Goal: Contribute content

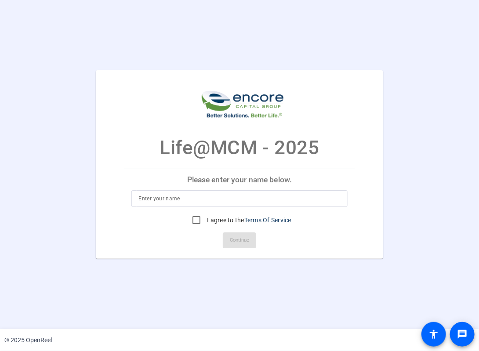
click at [146, 207] on div at bounding box center [240, 198] width 202 height 17
type input "[PERSON_NAME]"
click at [214, 217] on label "I agree to the Terms Of Service" at bounding box center [248, 220] width 86 height 9
click at [205, 217] on input "I agree to the Terms Of Service" at bounding box center [197, 221] width 18 height 18
checkbox input "true"
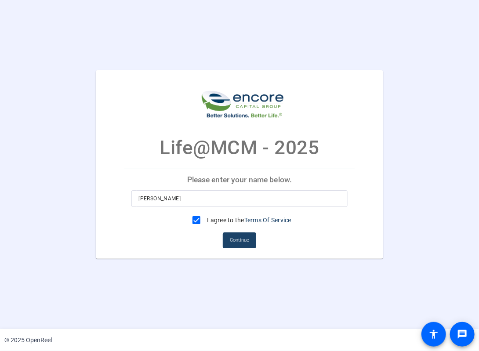
click at [236, 242] on span "Continue" at bounding box center [239, 240] width 19 height 13
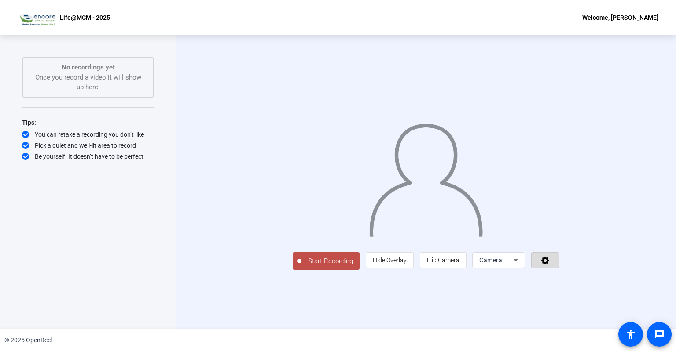
click at [479, 265] on icon at bounding box center [545, 261] width 8 height 8
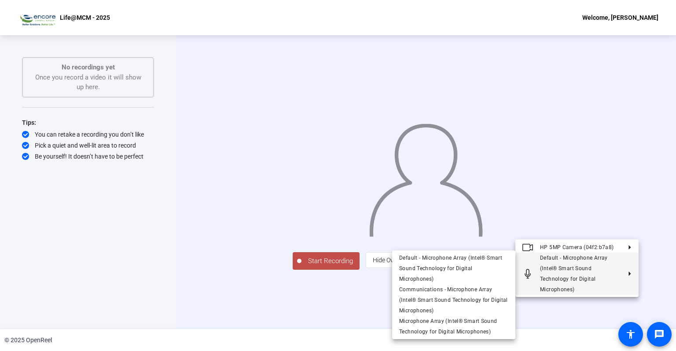
click at [479, 268] on div at bounding box center [338, 175] width 676 height 351
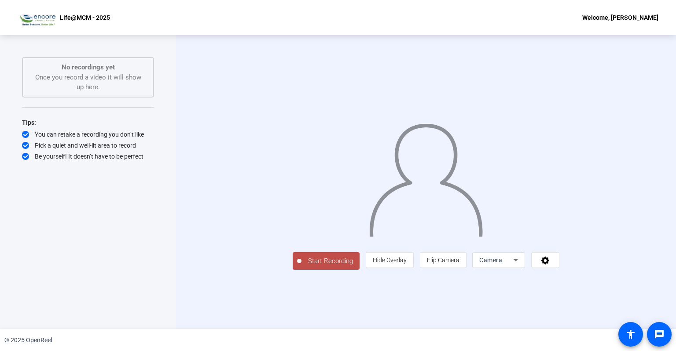
click at [301, 267] on span "Start Recording" at bounding box center [330, 261] width 58 height 10
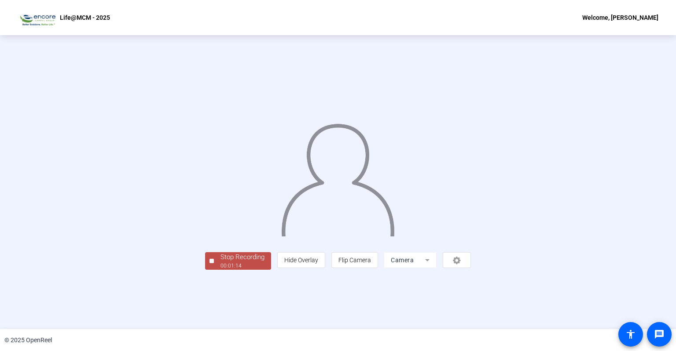
click at [220, 263] on div "Stop Recording" at bounding box center [242, 257] width 44 height 10
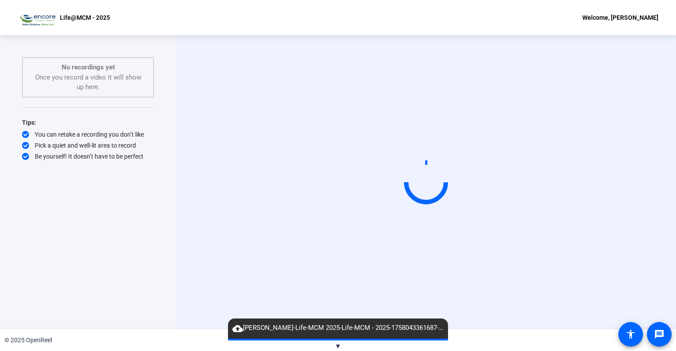
click at [194, 306] on div "Start Recording" at bounding box center [426, 182] width 500 height 294
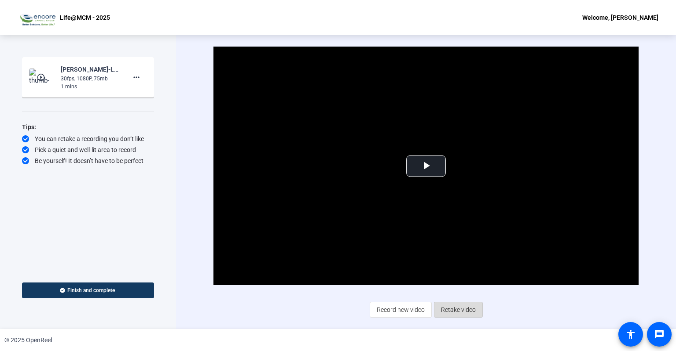
click at [460, 307] on span "Retake video" at bounding box center [458, 310] width 35 height 17
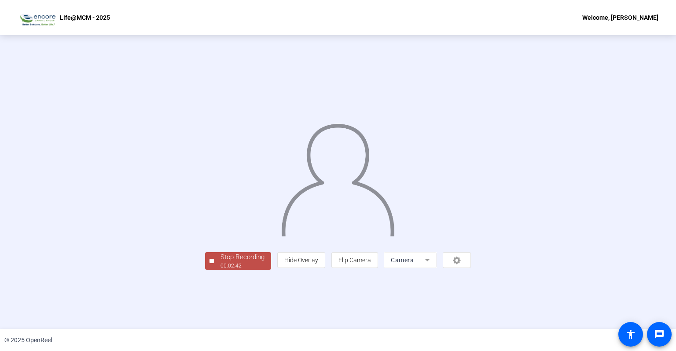
click at [220, 263] on div "Stop Recording" at bounding box center [242, 257] width 44 height 10
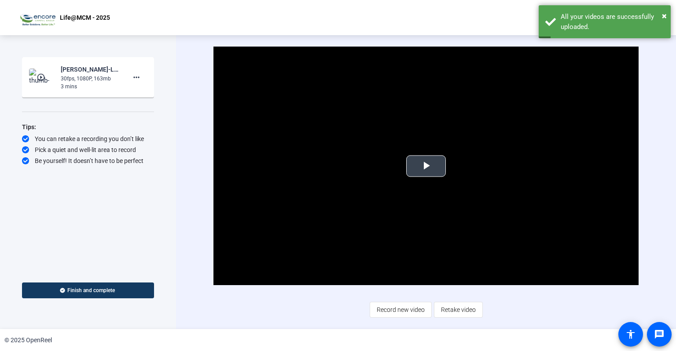
click at [426, 166] on span "Video Player" at bounding box center [426, 166] width 0 height 0
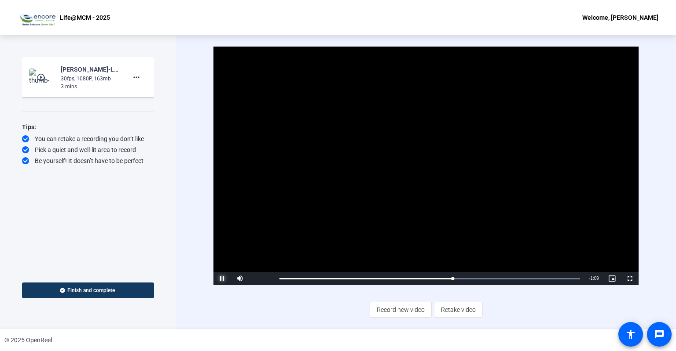
click at [217, 279] on span "Video Player" at bounding box center [222, 279] width 18 height 0
click at [386, 311] on span "Record new video" at bounding box center [401, 310] width 48 height 17
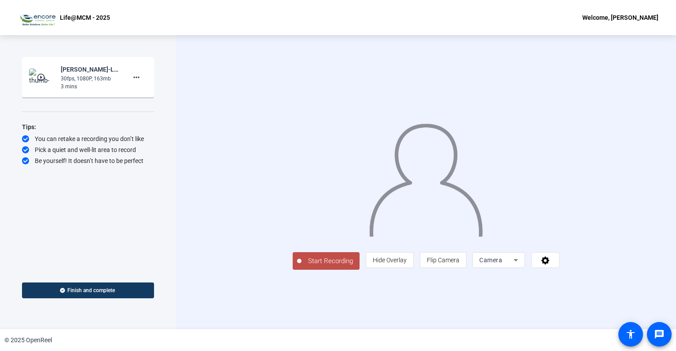
click at [301, 267] on span "Start Recording" at bounding box center [330, 261] width 58 height 10
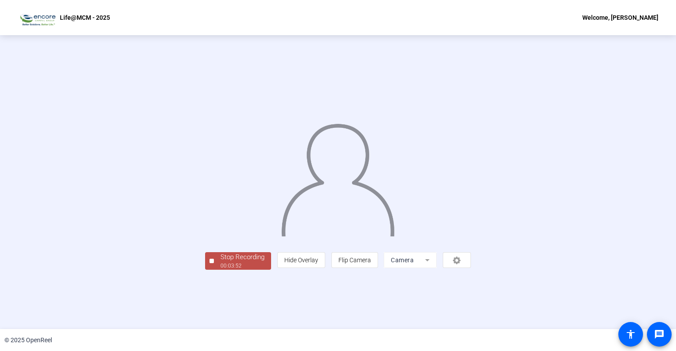
click at [220, 263] on div "Stop Recording" at bounding box center [242, 257] width 44 height 10
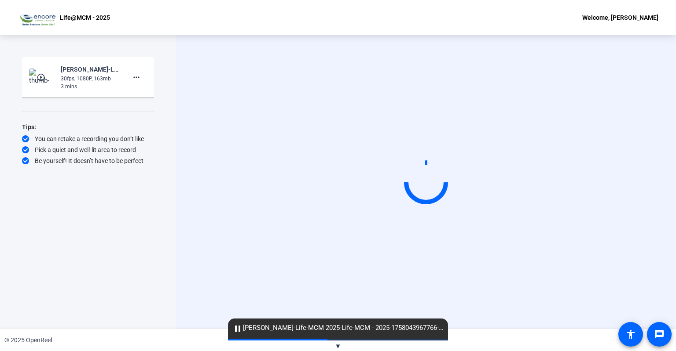
click at [131, 316] on div "Start Recording play_circle_outline [PERSON_NAME]-Life-MCM 2025-Life-MCM - 2025…" at bounding box center [88, 182] width 176 height 294
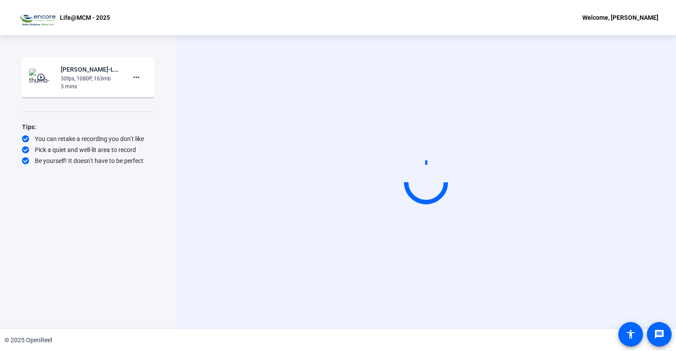
click at [478, 44] on div "Start Recording" at bounding box center [426, 182] width 500 height 294
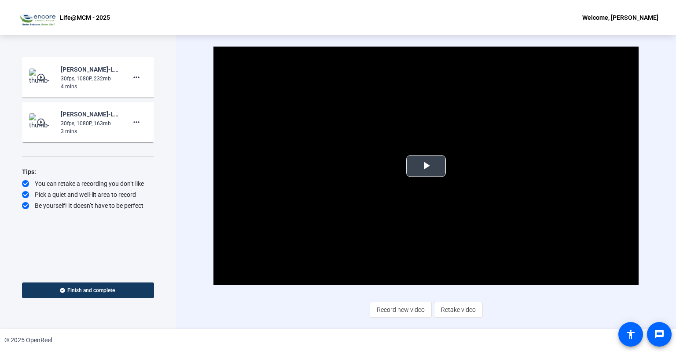
click at [426, 166] on span "Video Player" at bounding box center [426, 166] width 0 height 0
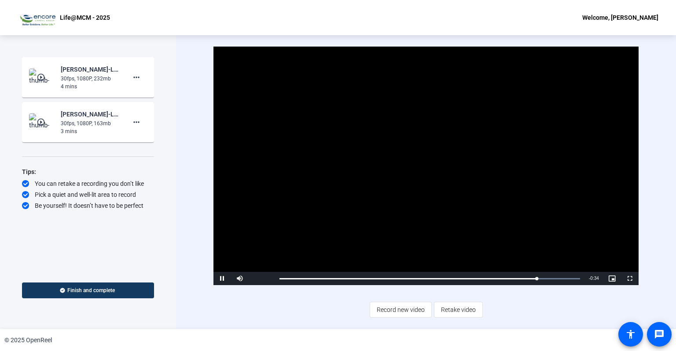
click at [401, 151] on video "Video Player" at bounding box center [425, 166] width 425 height 239
click at [111, 289] on span "Finish and complete" at bounding box center [91, 290] width 48 height 7
